Goal: Transaction & Acquisition: Purchase product/service

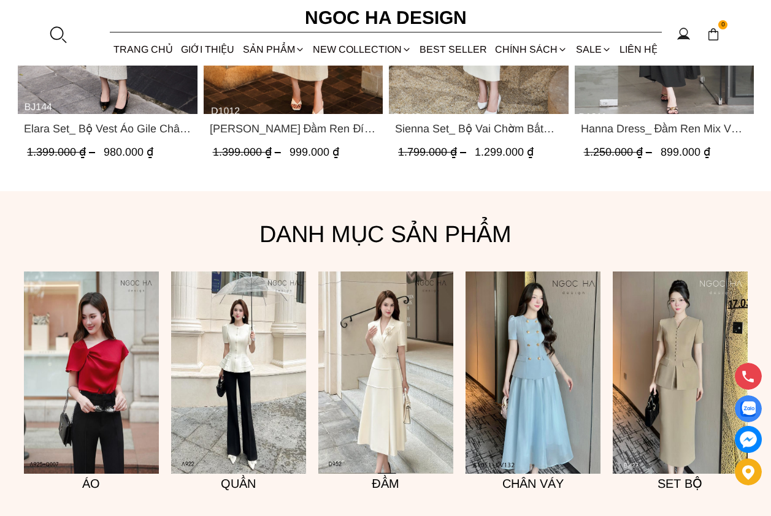
scroll to position [797, 0]
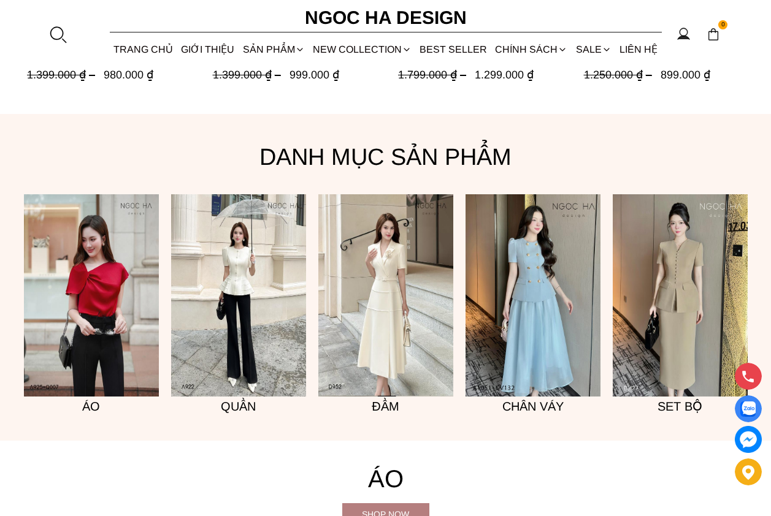
click at [232, 318] on img at bounding box center [238, 295] width 135 height 202
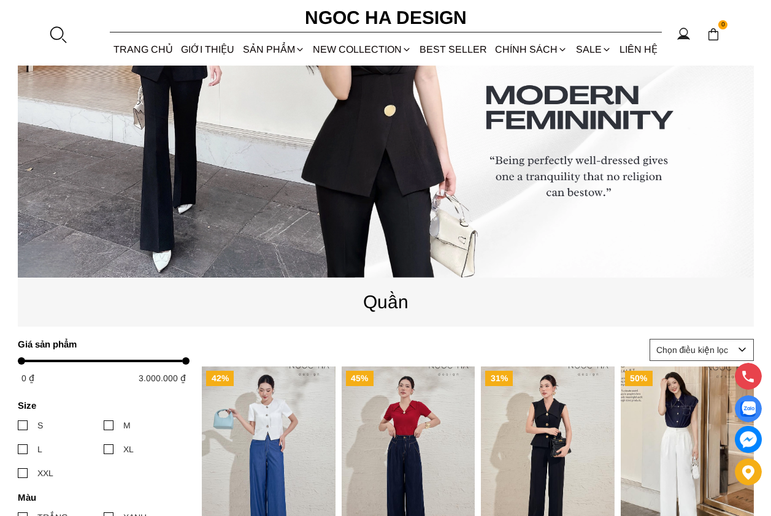
scroll to position [245, 0]
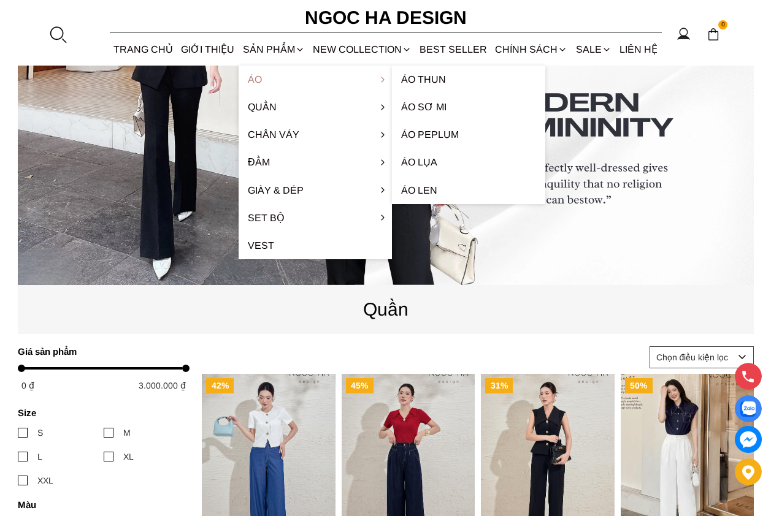
click at [263, 83] on link "Áo" at bounding box center [315, 80] width 153 height 28
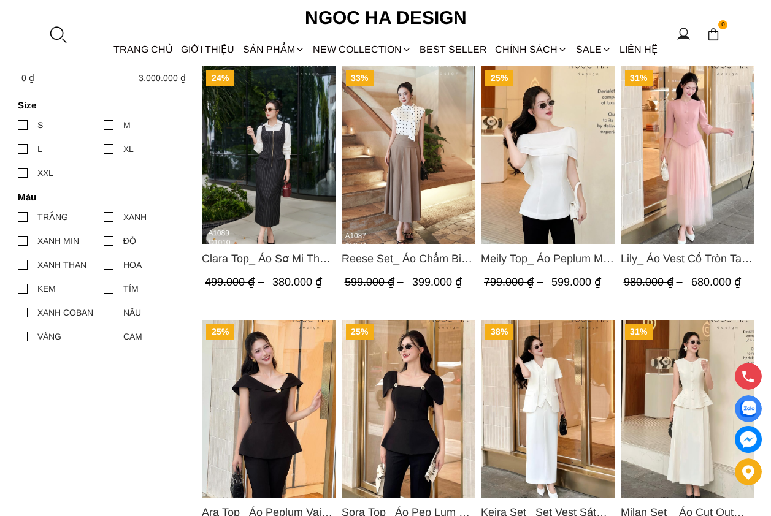
scroll to position [552, 0]
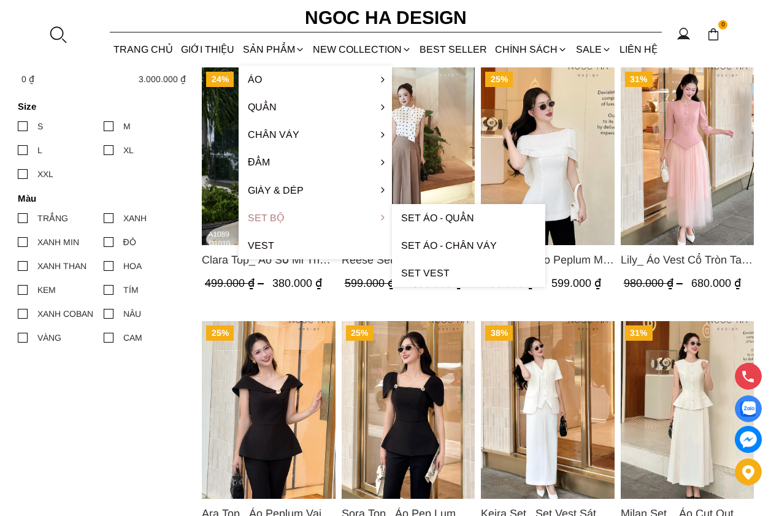
click at [256, 216] on link "Set Bộ" at bounding box center [315, 218] width 153 height 28
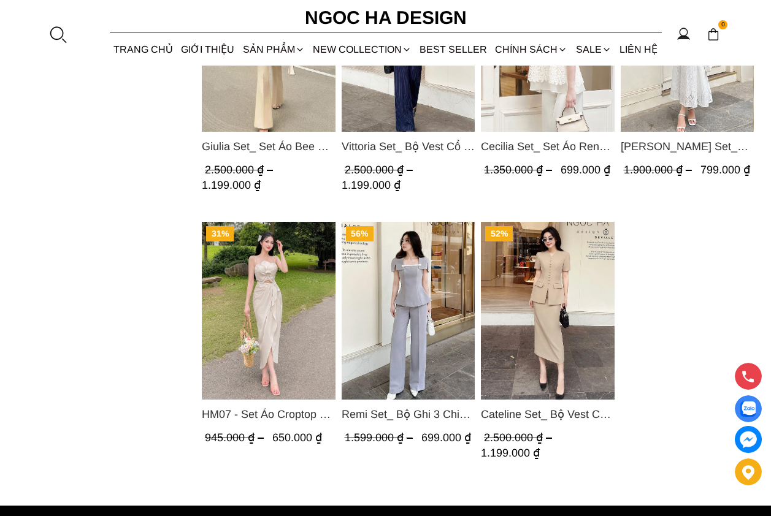
scroll to position [920, 0]
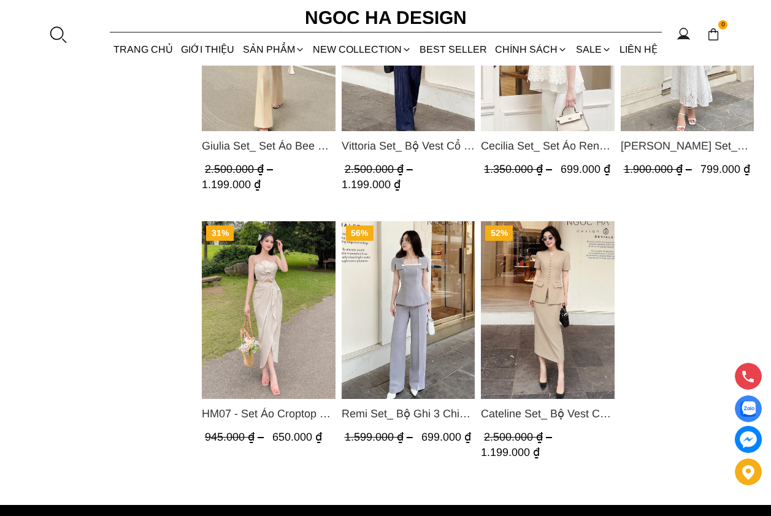
click at [392, 320] on img "Product image - Remi Set_ Bộ Ghi 3 Chi Tiết Quần Suông BQ012" at bounding box center [408, 310] width 134 height 178
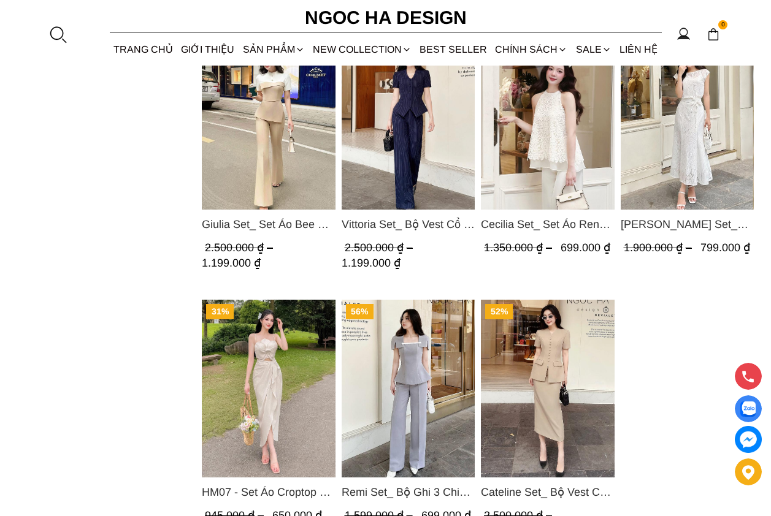
scroll to position [736, 0]
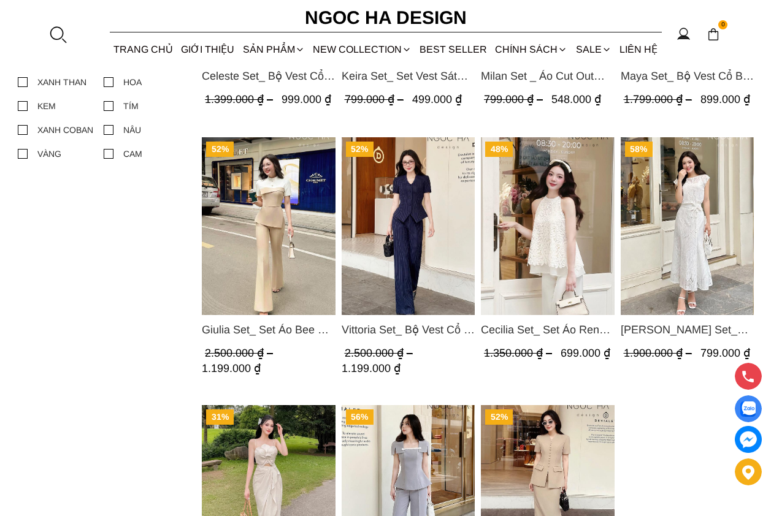
click at [223, 259] on img "Product image - Giulia Set_ Set Áo Bee Mix Cổ Trắng Đính Cúc Quần Loe BQ014" at bounding box center [269, 226] width 134 height 178
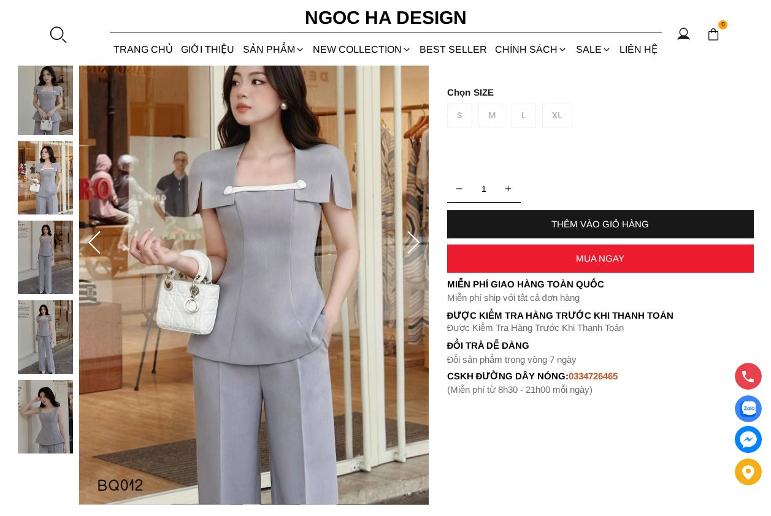
scroll to position [184, 0]
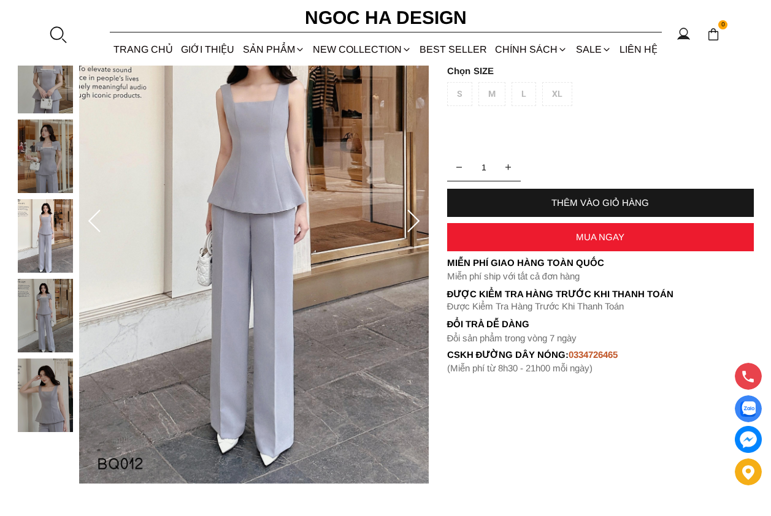
click at [408, 226] on icon at bounding box center [413, 222] width 25 height 25
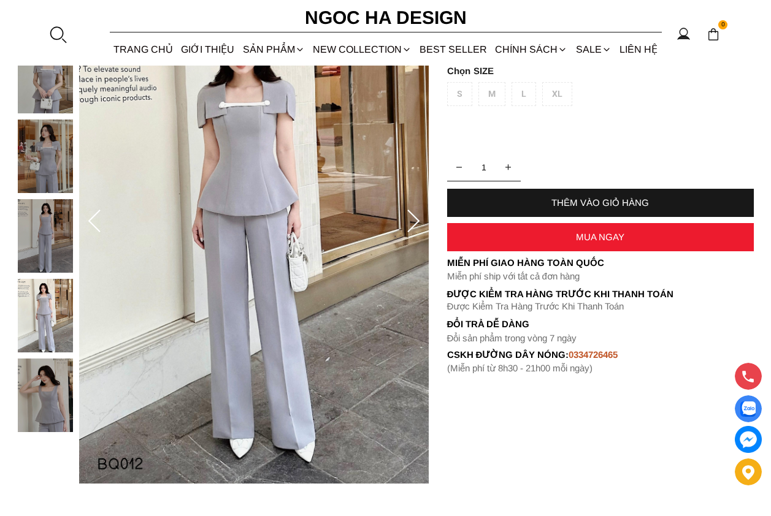
click at [408, 226] on icon at bounding box center [413, 222] width 25 height 25
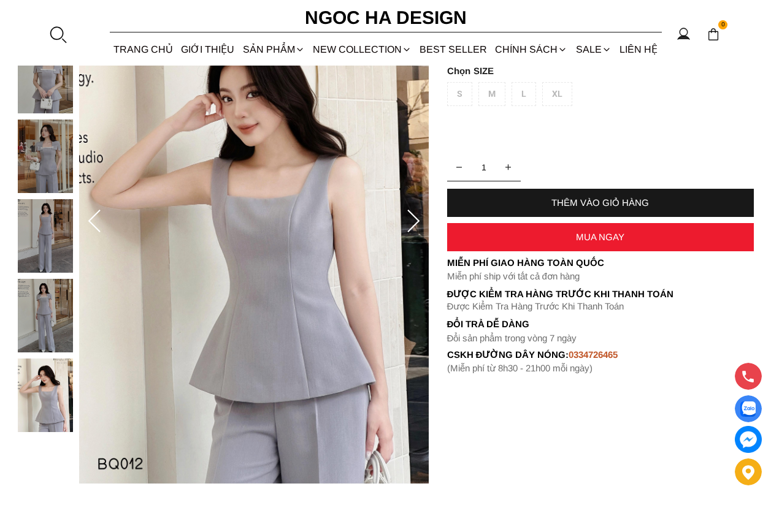
click at [408, 226] on icon at bounding box center [413, 222] width 25 height 25
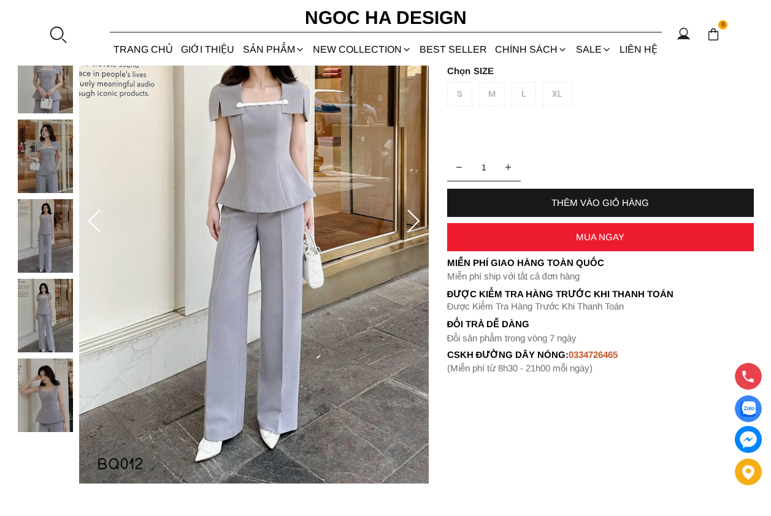
click at [415, 223] on icon at bounding box center [413, 222] width 25 height 25
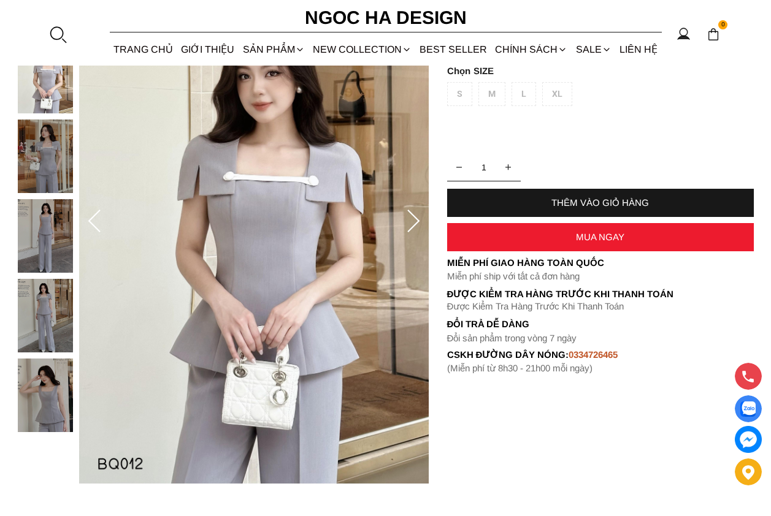
click at [415, 223] on icon at bounding box center [413, 222] width 25 height 25
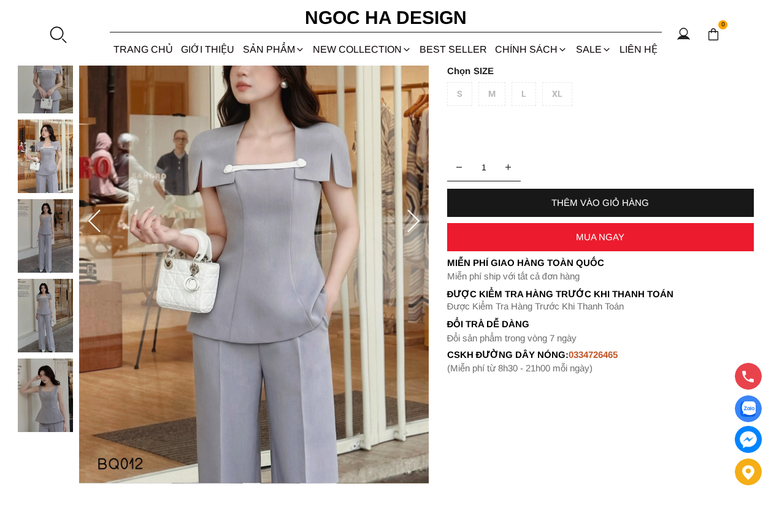
click at [415, 223] on icon at bounding box center [413, 222] width 25 height 25
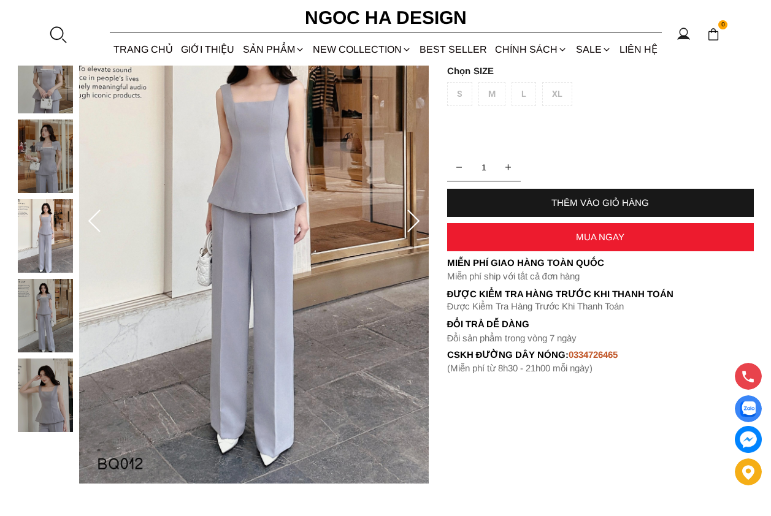
click at [415, 223] on icon at bounding box center [413, 222] width 25 height 25
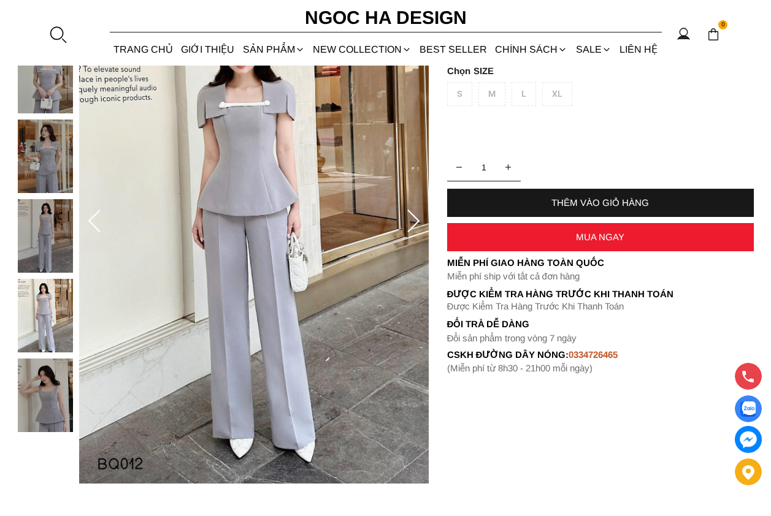
click at [415, 223] on icon at bounding box center [413, 222] width 25 height 25
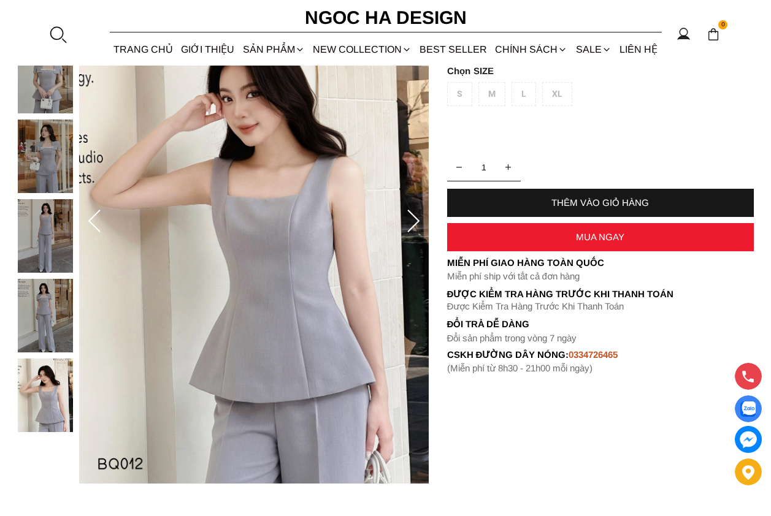
click at [415, 223] on icon at bounding box center [413, 222] width 25 height 25
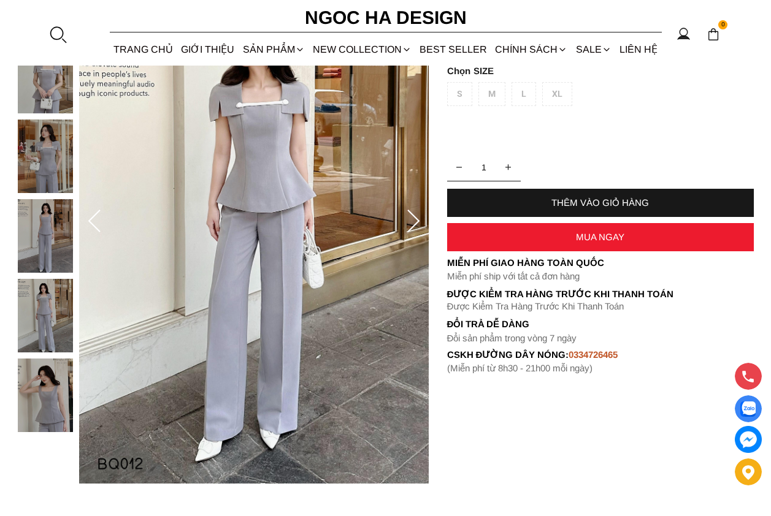
click at [415, 223] on icon at bounding box center [413, 222] width 25 height 25
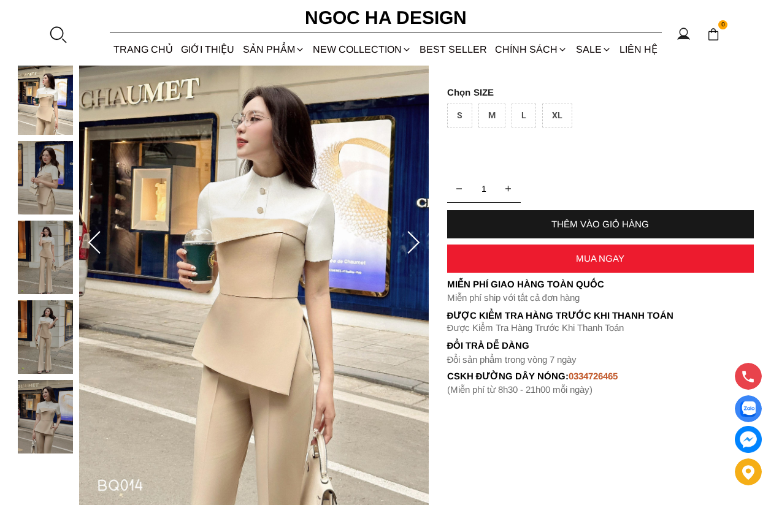
scroll to position [184, 0]
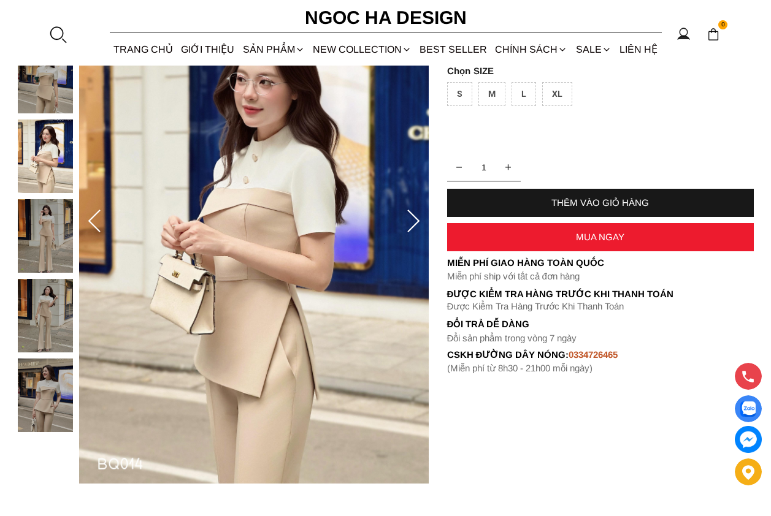
click at [410, 229] on icon at bounding box center [413, 221] width 12 height 23
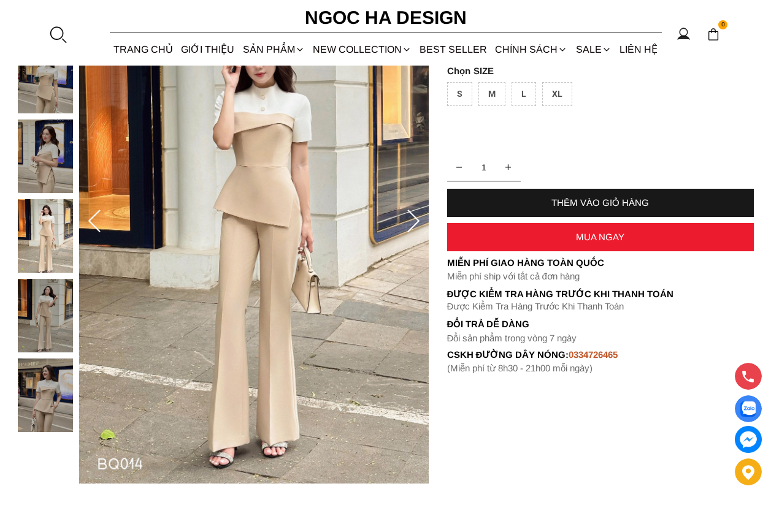
click at [410, 229] on icon at bounding box center [413, 221] width 12 height 23
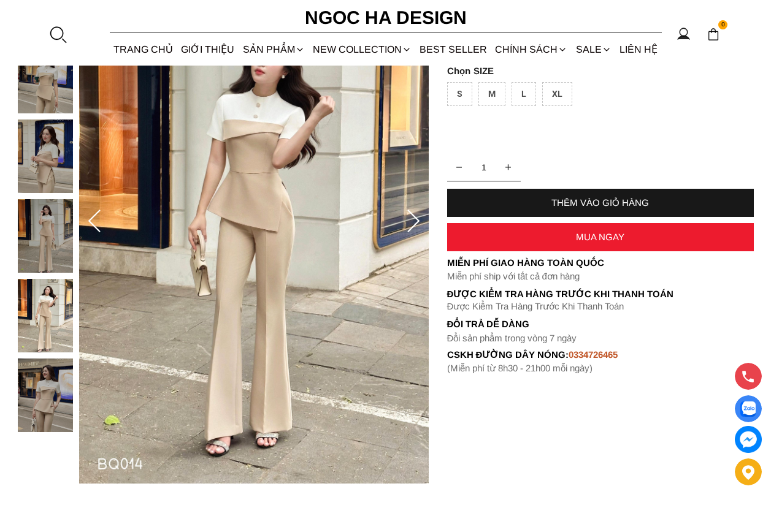
click at [410, 229] on icon at bounding box center [413, 221] width 12 height 23
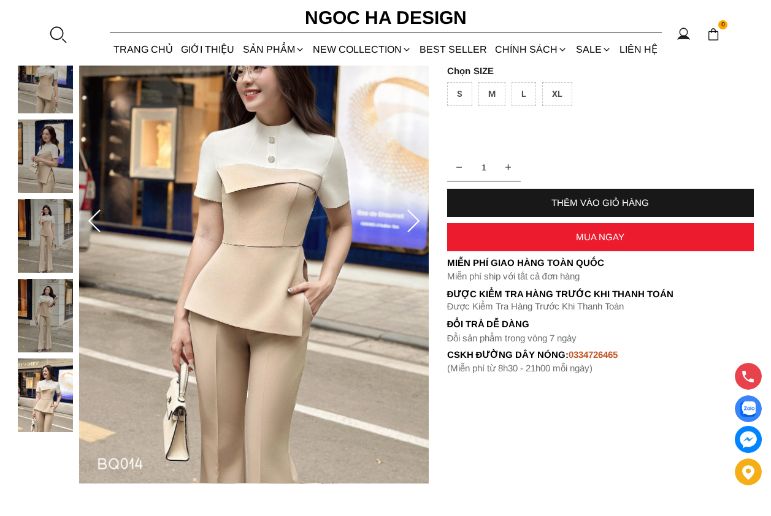
click at [410, 229] on icon at bounding box center [413, 221] width 12 height 23
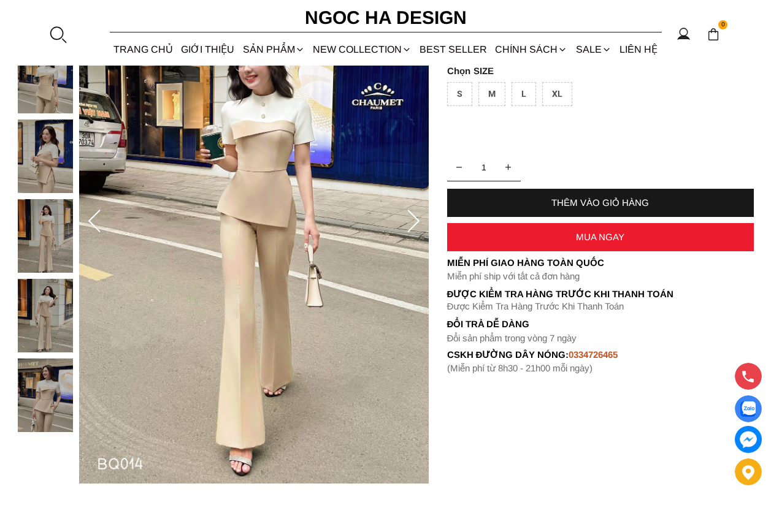
click at [410, 229] on icon at bounding box center [413, 221] width 12 height 23
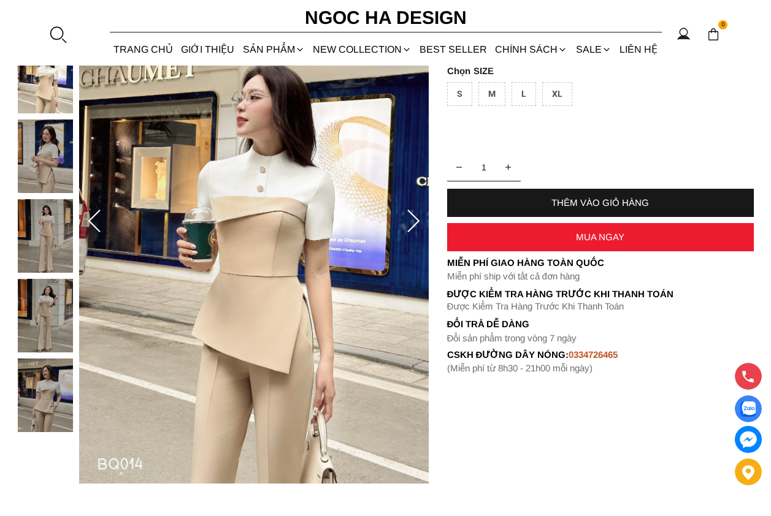
click at [410, 229] on icon at bounding box center [413, 221] width 12 height 23
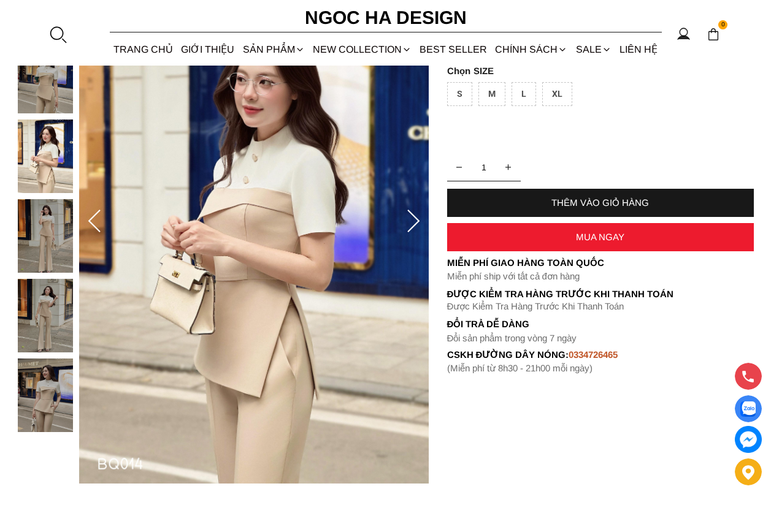
click at [412, 230] on icon at bounding box center [413, 222] width 25 height 25
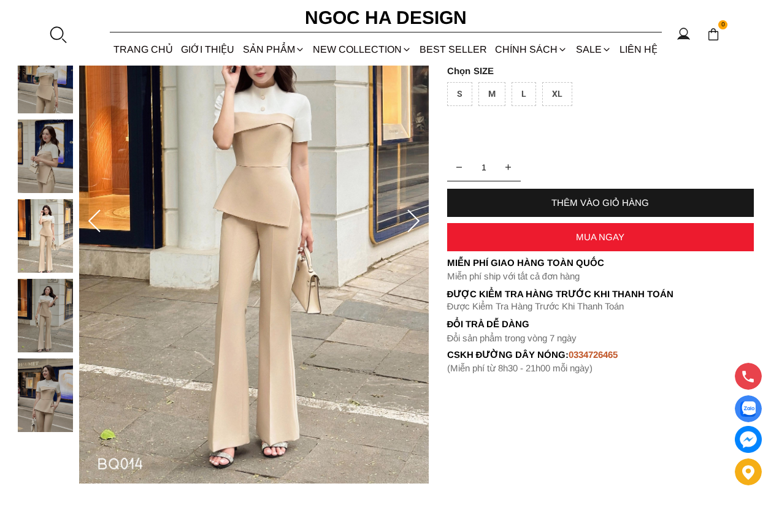
click at [412, 230] on icon at bounding box center [413, 222] width 25 height 25
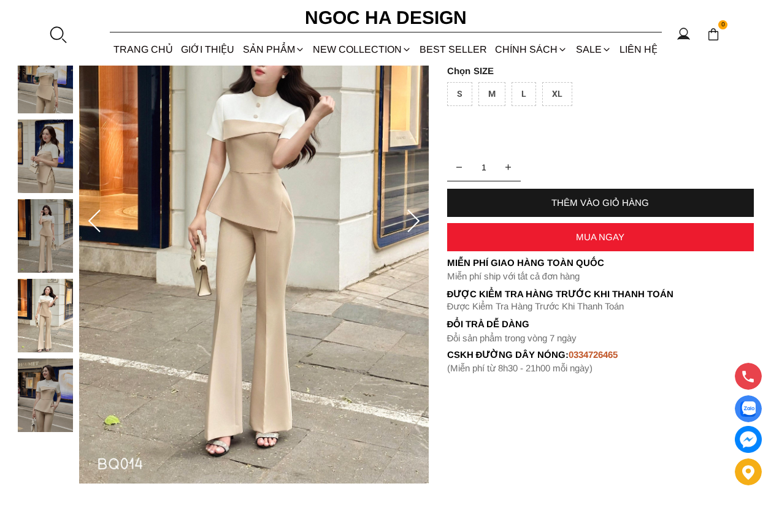
click at [411, 229] on icon at bounding box center [413, 221] width 12 height 23
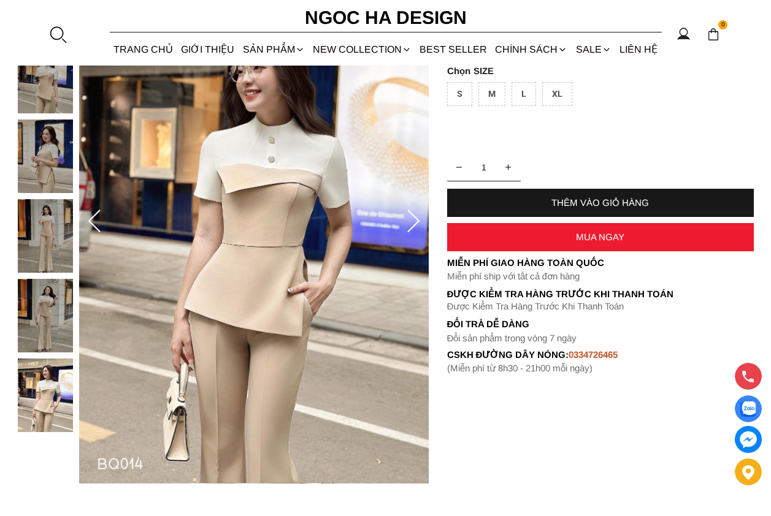
click at [411, 229] on icon at bounding box center [413, 221] width 12 height 23
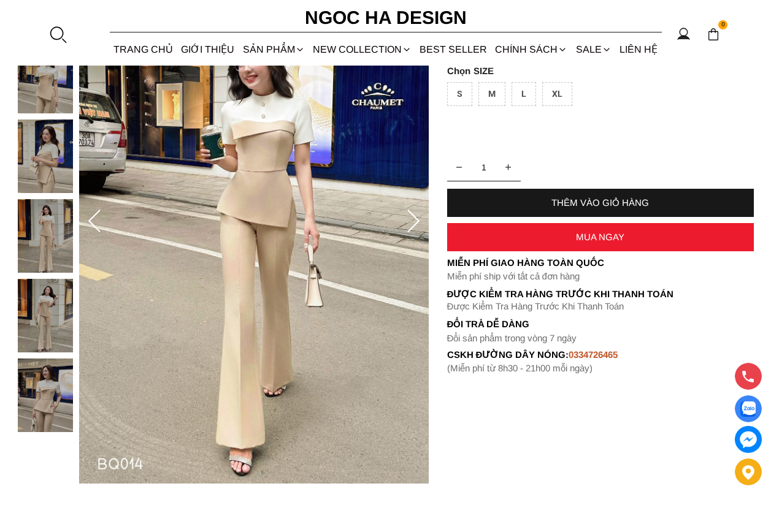
drag, startPoint x: 411, startPoint y: 229, endPoint x: 332, endPoint y: 346, distance: 140.9
click at [332, 346] on div at bounding box center [254, 222] width 350 height 524
